Goal: Share content

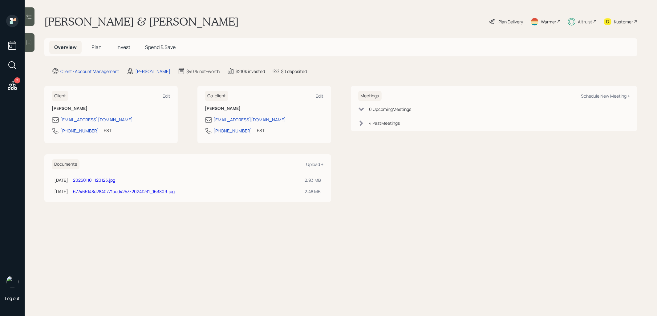
click at [97, 47] on span "Plan" at bounding box center [96, 47] width 10 height 7
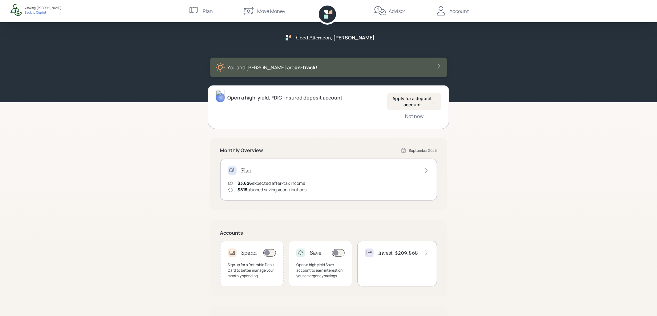
click at [447, 14] on icon at bounding box center [441, 11] width 12 height 12
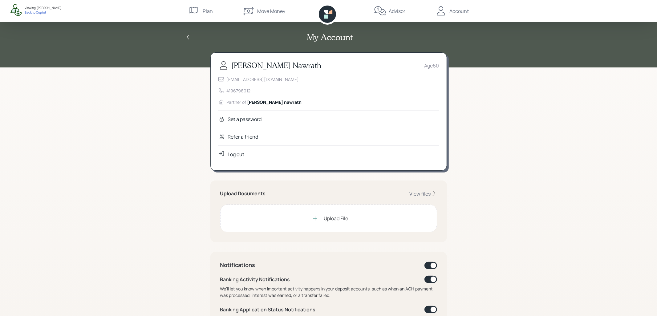
click at [259, 135] on div "Refer a friend" at bounding box center [328, 137] width 221 height 18
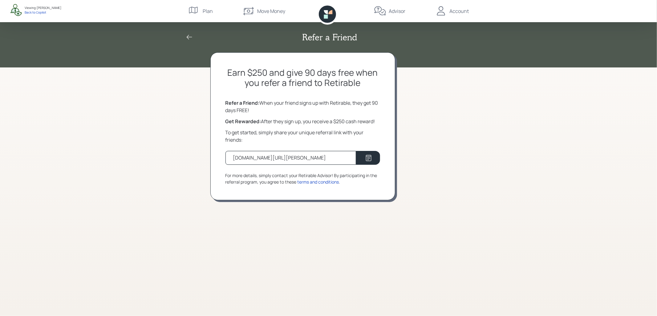
drag, startPoint x: 323, startPoint y: 159, endPoint x: 225, endPoint y: 106, distance: 110.9
click at [225, 106] on div "Earn $250 and give 90 days free when you refer a friend to Retirable Refer a Fr…" at bounding box center [302, 126] width 185 height 148
copy div "Refer a Friend: When your friend signs up with Retirable, they get 90 days FREE…"
